Goal: Information Seeking & Learning: Learn about a topic

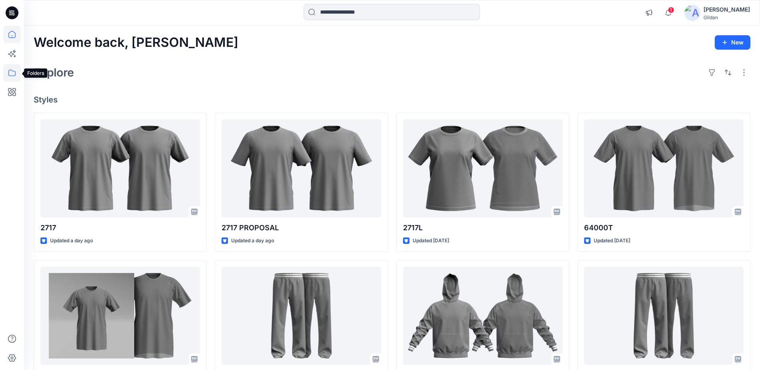
click at [13, 73] on icon at bounding box center [12, 73] width 18 height 18
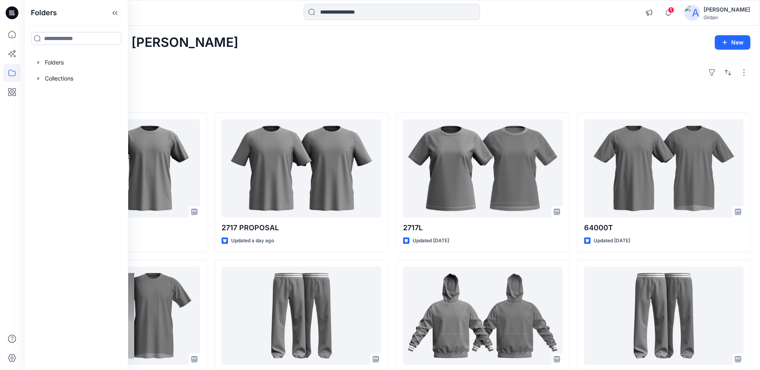
click at [18, 13] on icon at bounding box center [12, 12] width 13 height 13
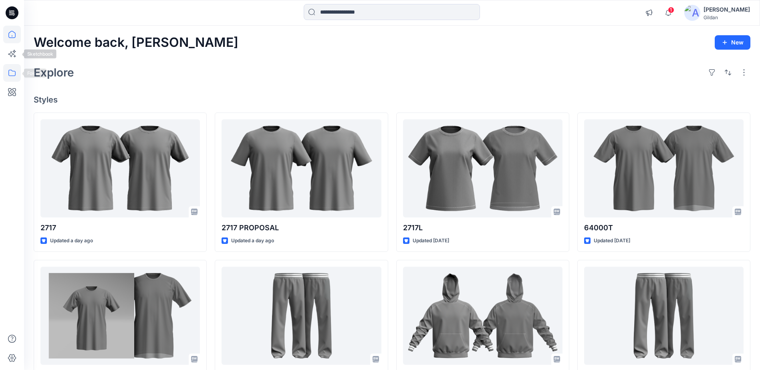
click at [14, 74] on icon at bounding box center [12, 73] width 18 height 18
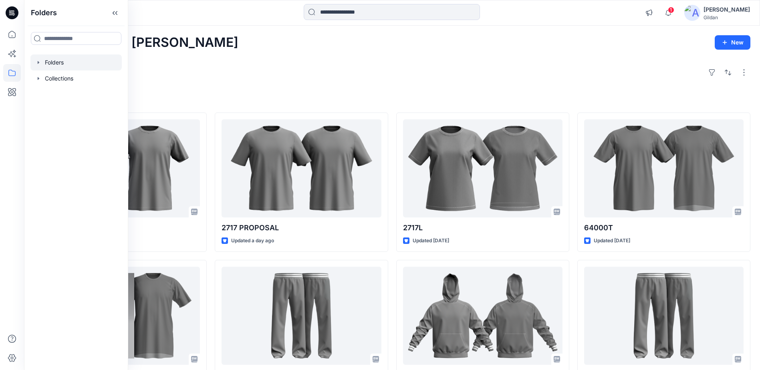
click at [56, 57] on div at bounding box center [75, 62] width 91 height 16
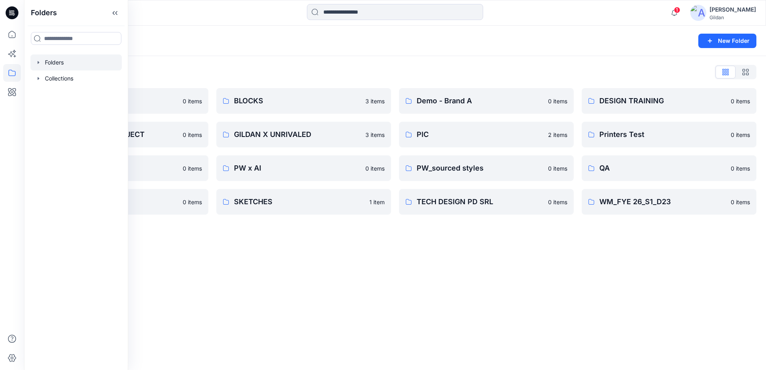
click at [557, 298] on div "Folders New Folder Folders List 3D ASSETS 0 items FIT STANDARDS PROJECT 0 items…" at bounding box center [395, 198] width 742 height 344
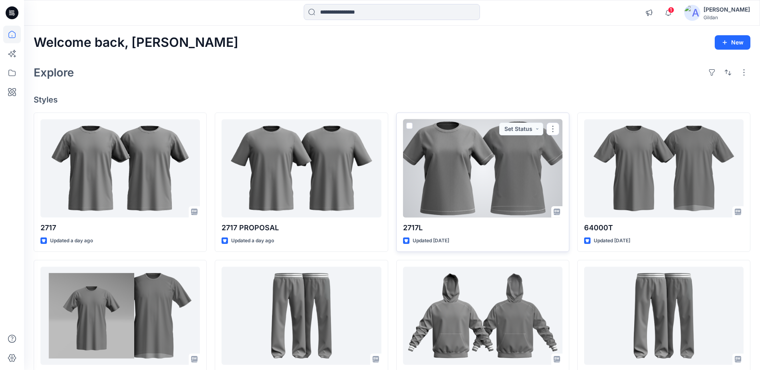
click at [487, 187] on div at bounding box center [482, 168] width 159 height 98
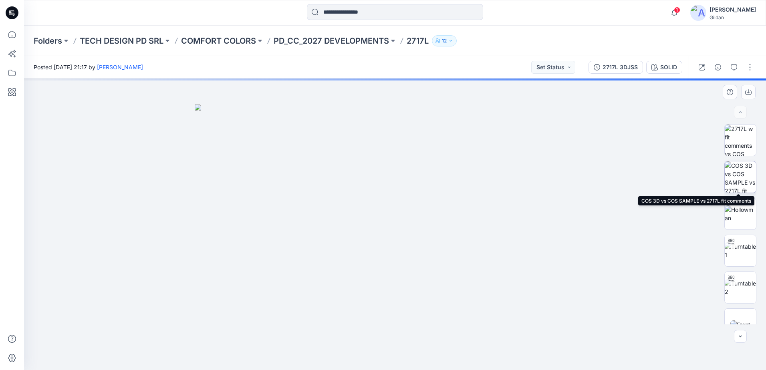
click at [741, 179] on img at bounding box center [739, 176] width 31 height 31
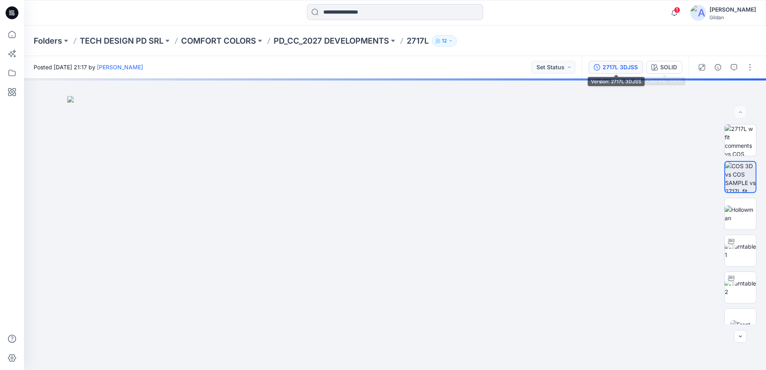
click at [612, 66] on div "2717L 3DJSS" at bounding box center [619, 67] width 35 height 9
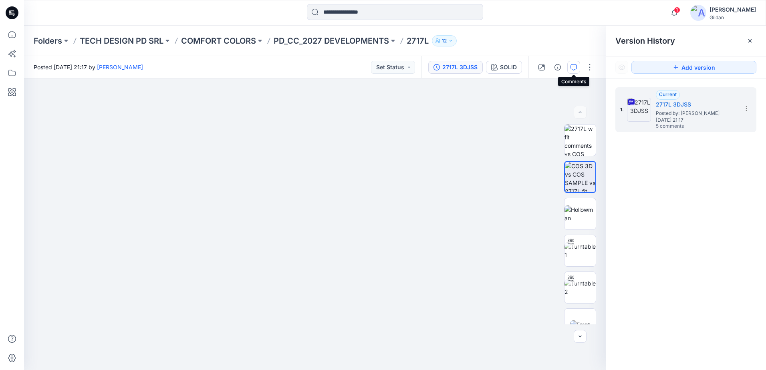
click at [573, 68] on icon "button" at bounding box center [573, 67] width 6 height 6
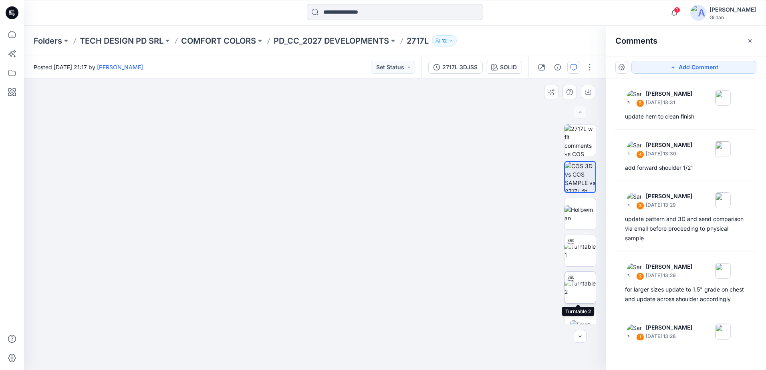
click at [577, 292] on img at bounding box center [579, 287] width 31 height 17
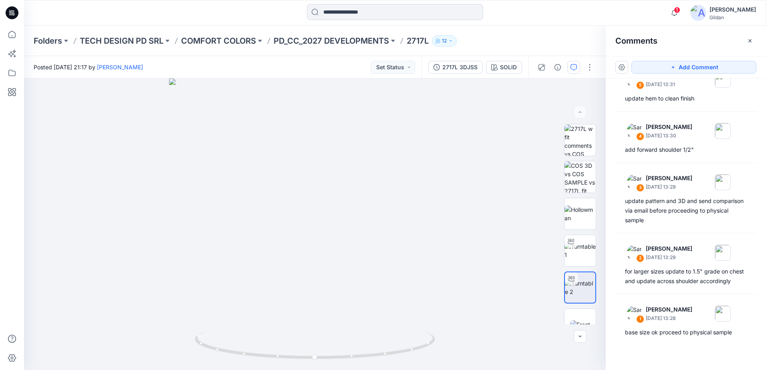
scroll to position [32, 0]
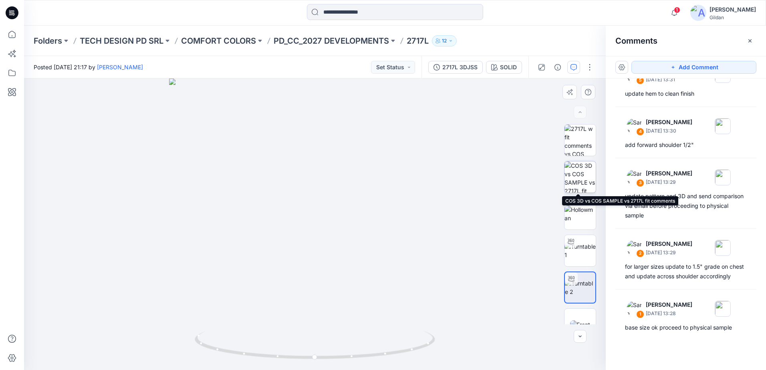
click at [581, 179] on img at bounding box center [579, 176] width 31 height 31
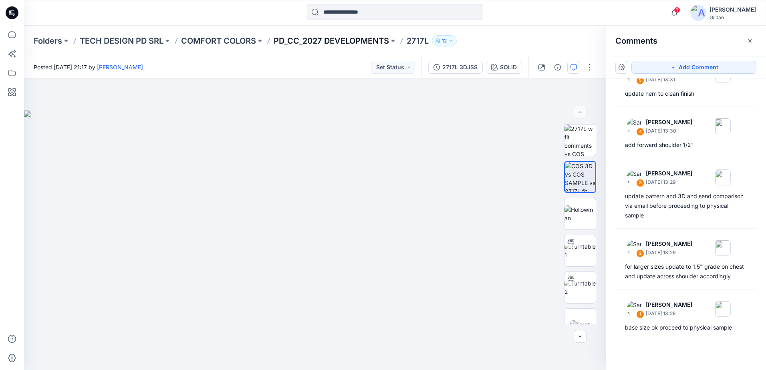
click at [365, 41] on p "PD_CC_2027 DEVELOPMENTS" at bounding box center [330, 40] width 115 height 11
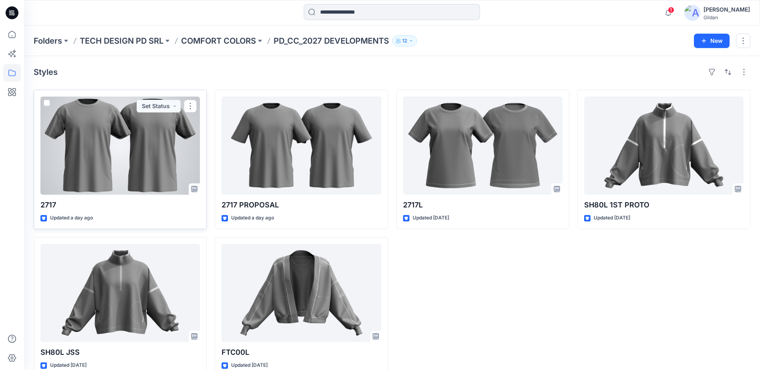
click at [126, 151] on div at bounding box center [119, 145] width 159 height 98
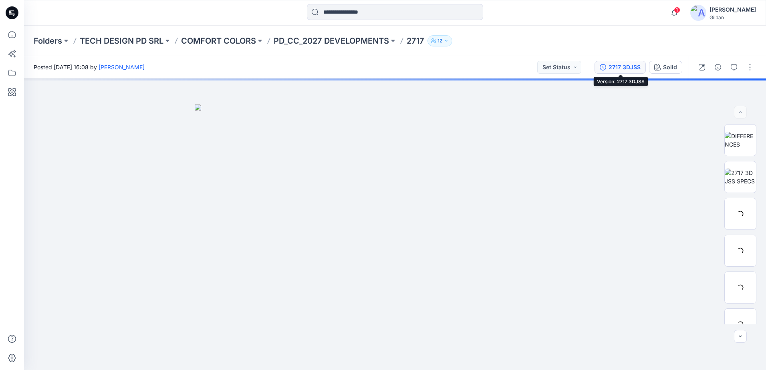
click at [625, 64] on div "2717 3DJSS" at bounding box center [624, 67] width 32 height 9
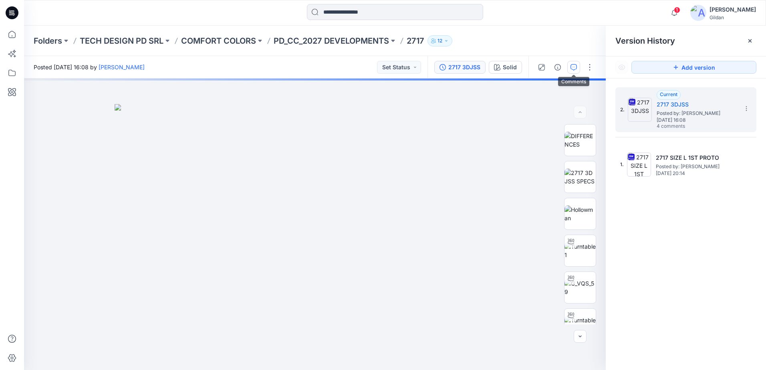
click at [571, 67] on icon "button" at bounding box center [573, 67] width 6 height 6
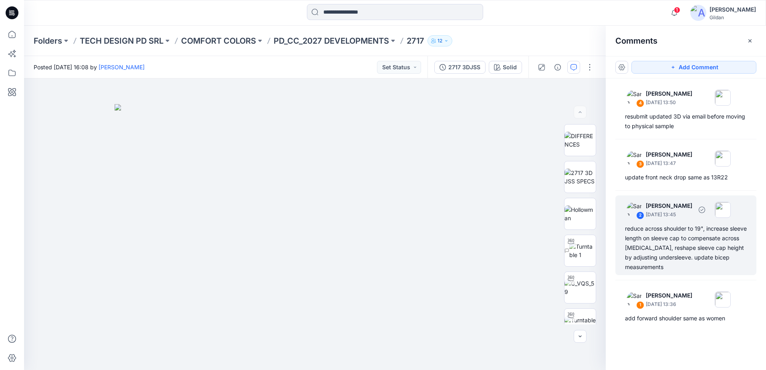
drag, startPoint x: 691, startPoint y: 269, endPoint x: 621, endPoint y: 230, distance: 80.5
click at [621, 230] on div "2 Sara Hernandez September 24, 2025 13:45 reduce across shoulder to 19", increa…" at bounding box center [685, 235] width 141 height 80
copy div "reduce across shoulder to 19", increase sleeve length on sleeve cap to compensa…"
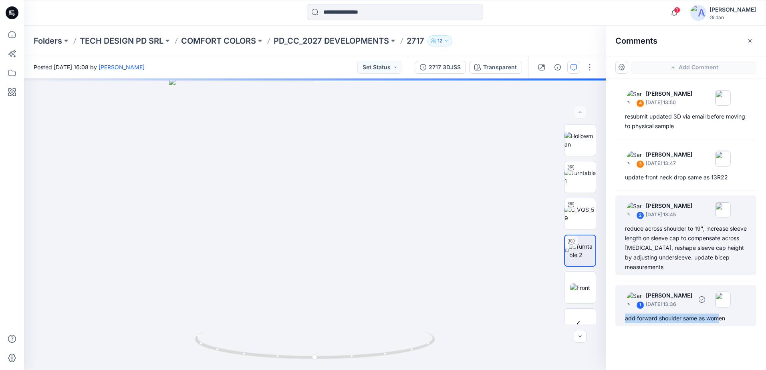
drag, startPoint x: 621, startPoint y: 319, endPoint x: 726, endPoint y: 322, distance: 104.2
click at [722, 322] on div "1 Sara Hernandez September 24, 2025 13:36 add forward shoulder same as women" at bounding box center [685, 305] width 141 height 41
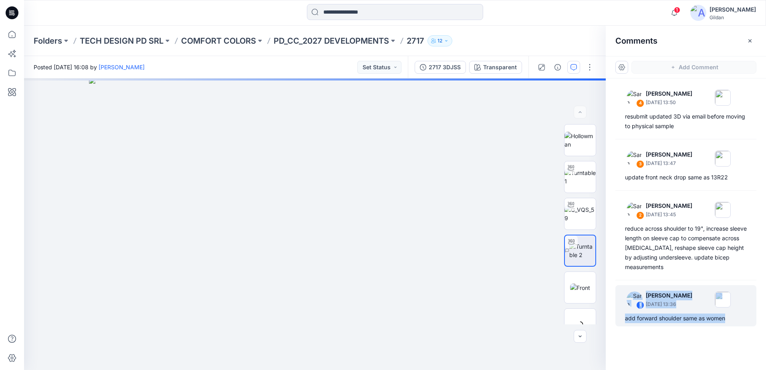
drag, startPoint x: 726, startPoint y: 322, endPoint x: 607, endPoint y: 321, distance: 118.1
click at [607, 321] on div "4 Sara Hernandez September 24, 2025 13:50 resubmit updated 3D via email before …" at bounding box center [685, 209] width 160 height 262
copy div "1 Sara Hernandez September 24, 2025 13:36 add forward shoulder same as women"
click at [681, 316] on div "add forward shoulder same as women" at bounding box center [686, 319] width 122 height 10
drag, startPoint x: 732, startPoint y: 319, endPoint x: 625, endPoint y: 317, distance: 106.5
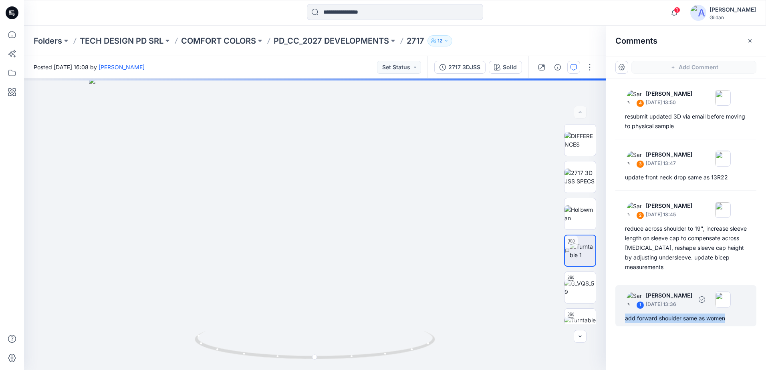
click at [625, 317] on div "add forward shoulder same as women" at bounding box center [686, 319] width 122 height 10
copy div "add forward shoulder same as women"
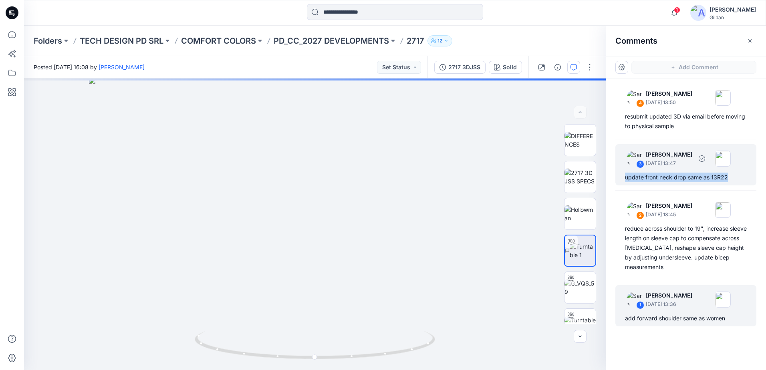
drag, startPoint x: 727, startPoint y: 178, endPoint x: 625, endPoint y: 179, distance: 101.7
click at [625, 179] on div "update front neck drop same as 13R22" at bounding box center [686, 178] width 122 height 10
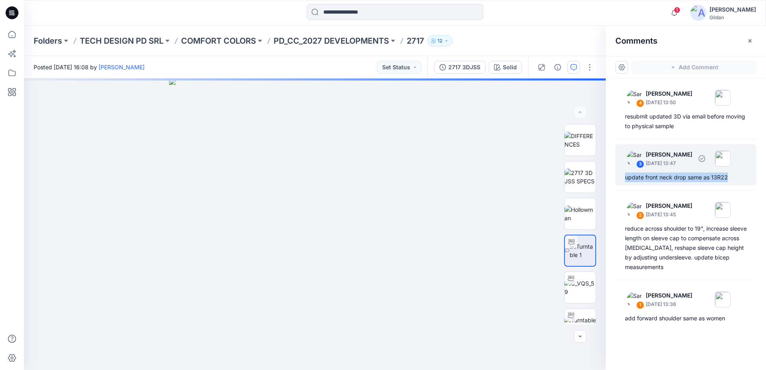
copy div "update front neck drop same as 13R22"
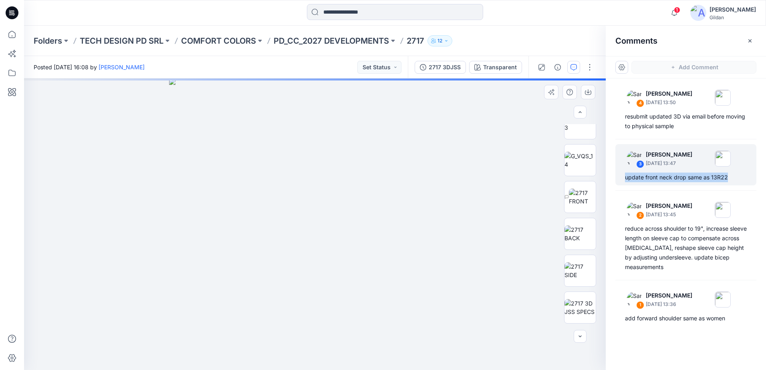
scroll to position [384, 0]
click at [590, 263] on img at bounding box center [579, 271] width 31 height 17
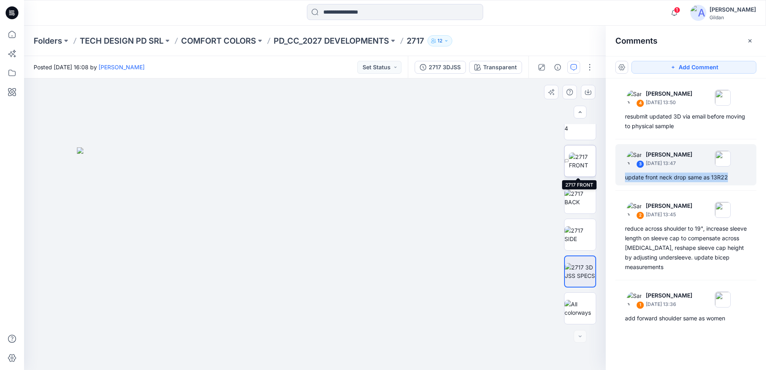
click at [578, 167] on img at bounding box center [582, 161] width 27 height 17
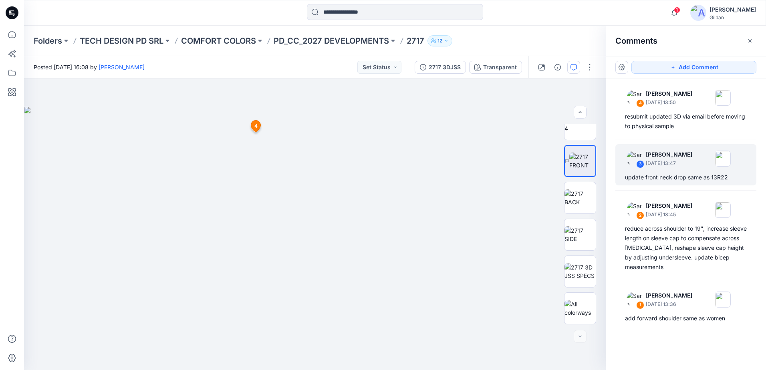
click at [545, 35] on div "Folders TECH DESIGN PD SRL COMFORT COLORS PD_CC_2027 DEVELOPMENTS 2717 12" at bounding box center [364, 40] width 660 height 11
click at [752, 42] on icon "button" at bounding box center [749, 41] width 6 height 6
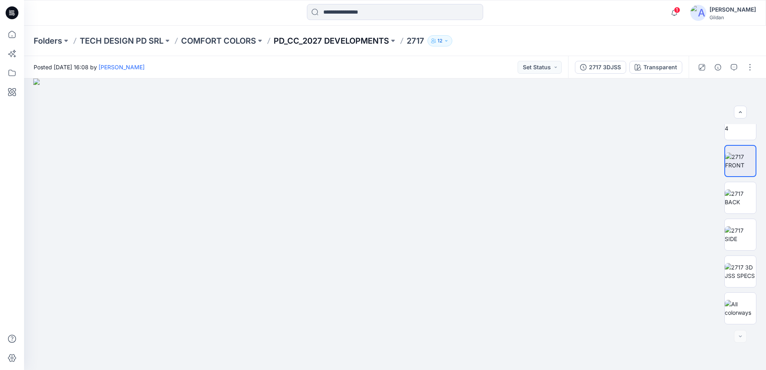
click at [367, 38] on p "PD_CC_2027 DEVELOPMENTS" at bounding box center [330, 40] width 115 height 11
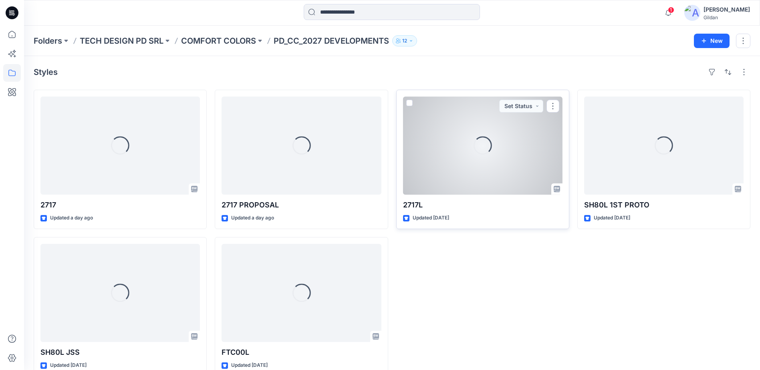
click at [452, 181] on div "Loading..." at bounding box center [482, 145] width 159 height 98
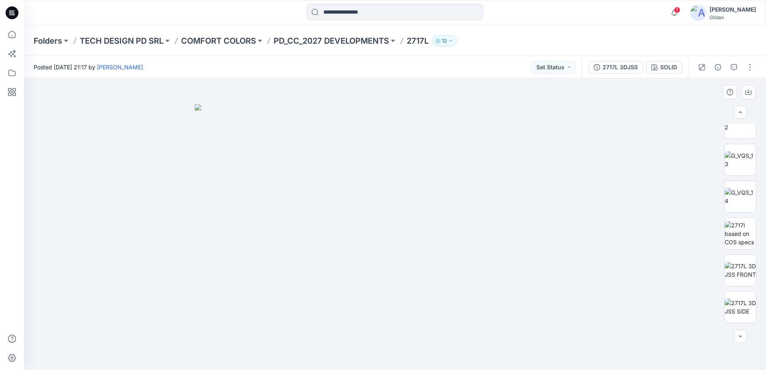
scroll to position [421, 0]
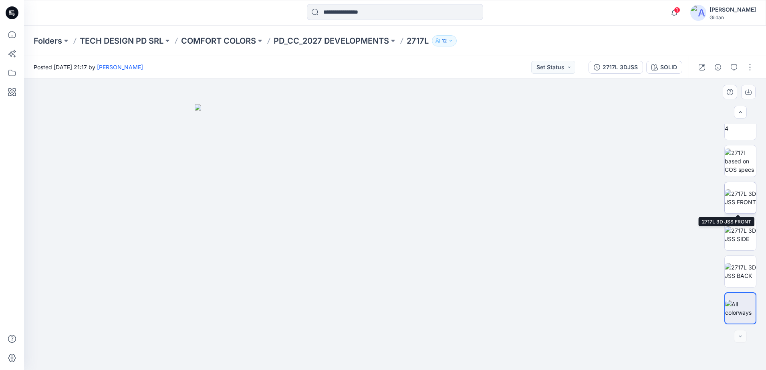
click at [736, 204] on img at bounding box center [739, 197] width 31 height 17
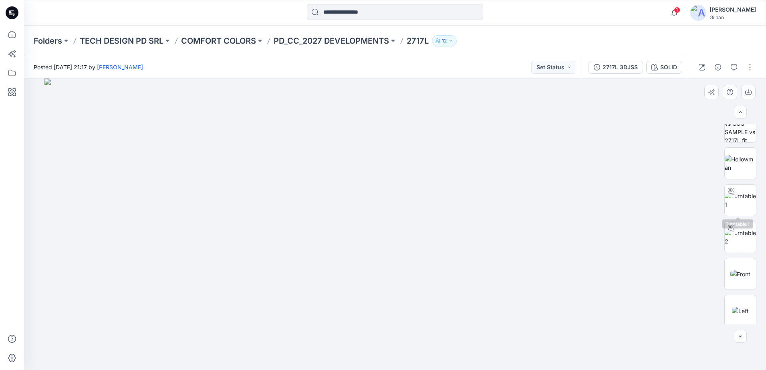
scroll to position [0, 0]
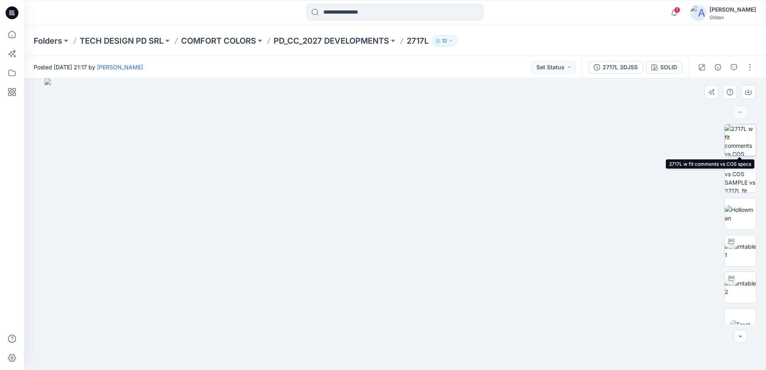
click at [740, 144] on img at bounding box center [739, 140] width 31 height 31
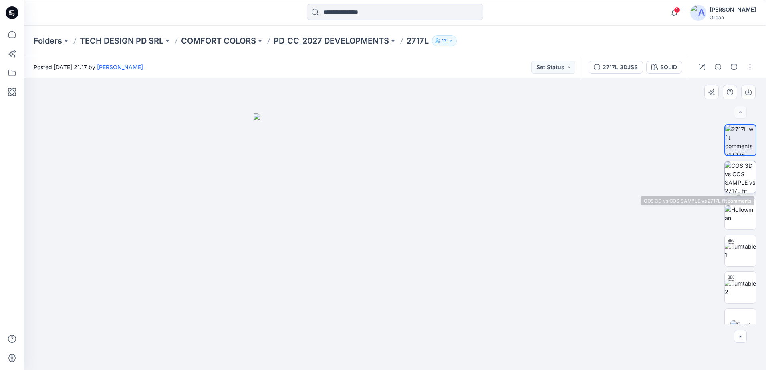
click at [740, 176] on img at bounding box center [739, 176] width 31 height 31
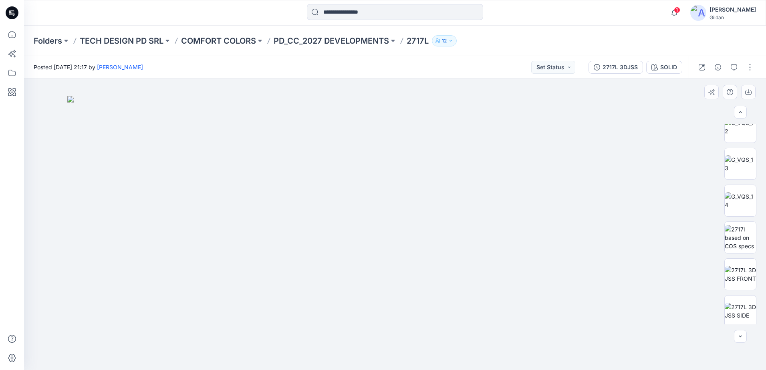
scroll to position [374, 0]
click at [738, 206] on img at bounding box center [739, 208] width 31 height 25
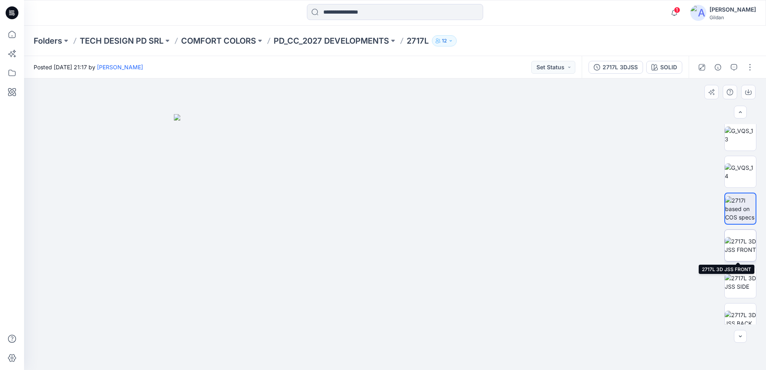
click at [733, 239] on img at bounding box center [739, 245] width 31 height 17
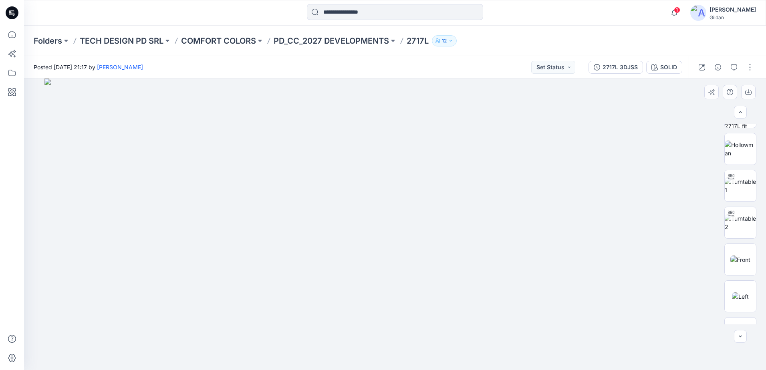
scroll to position [0, 0]
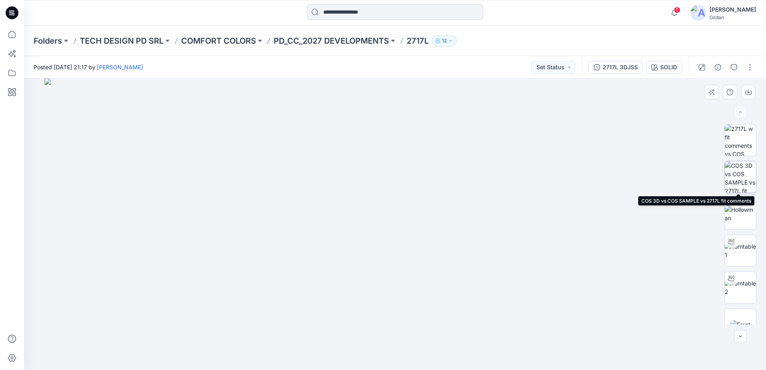
click at [743, 175] on img at bounding box center [739, 176] width 31 height 31
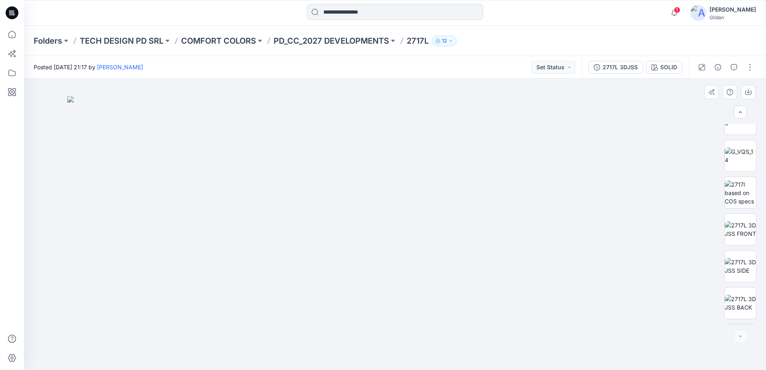
scroll to position [421, 0]
click at [738, 164] on img at bounding box center [739, 161] width 31 height 25
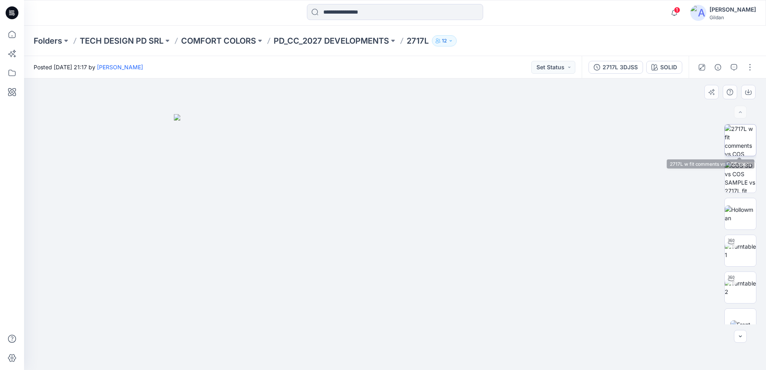
click at [748, 139] on img at bounding box center [739, 140] width 31 height 31
